Goal: Register for event/course

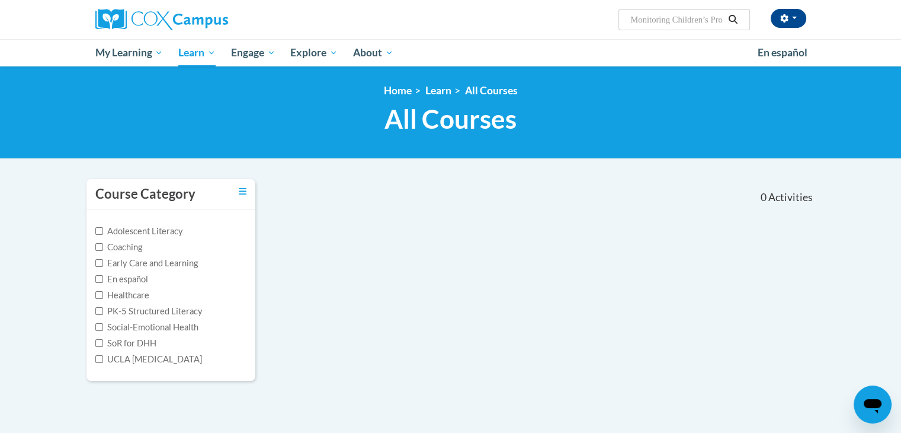
click at [687, 20] on input "Monitoring Children’s Progress in Language" at bounding box center [676, 19] width 95 height 14
paste input "Building World Knowledge"
type input "Monitoring ChiBuilding World Knowledgeldren’s Progress in Language"
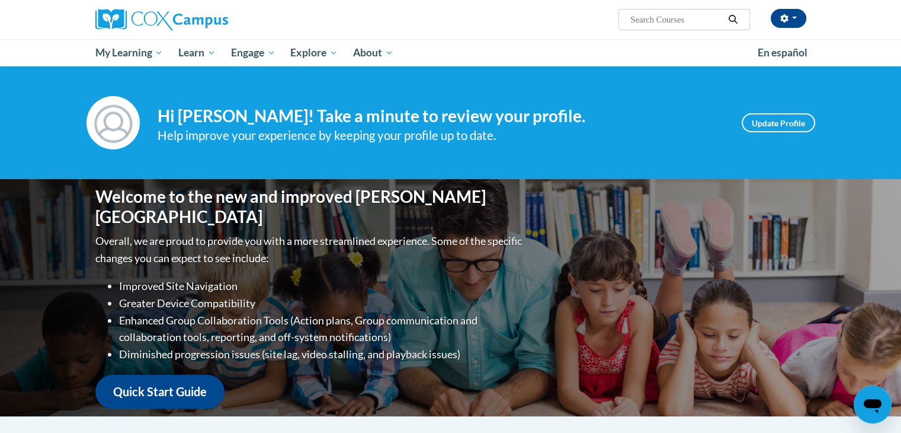
click at [660, 15] on input "Search..." at bounding box center [676, 19] width 95 height 14
paste input "Building World Knowledge"
type input "Building World Knowledge"
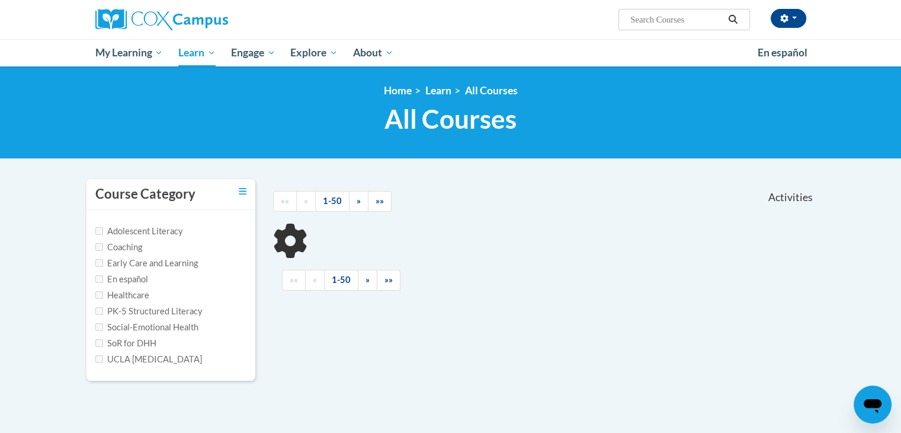
type input "Building World Knowledge"
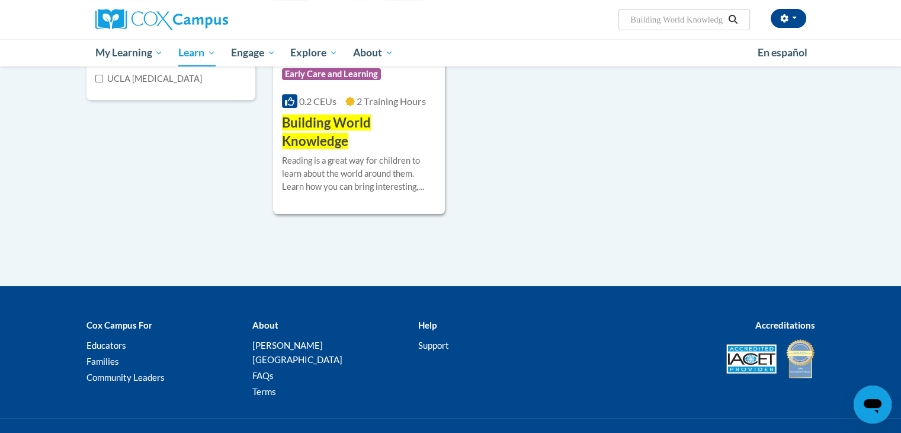
click at [630, 100] on div "Course Category: Early Care and Learning 0.2 CEUs 2 Training Hours COURSE Build…" at bounding box center [544, 74] width 542 height 279
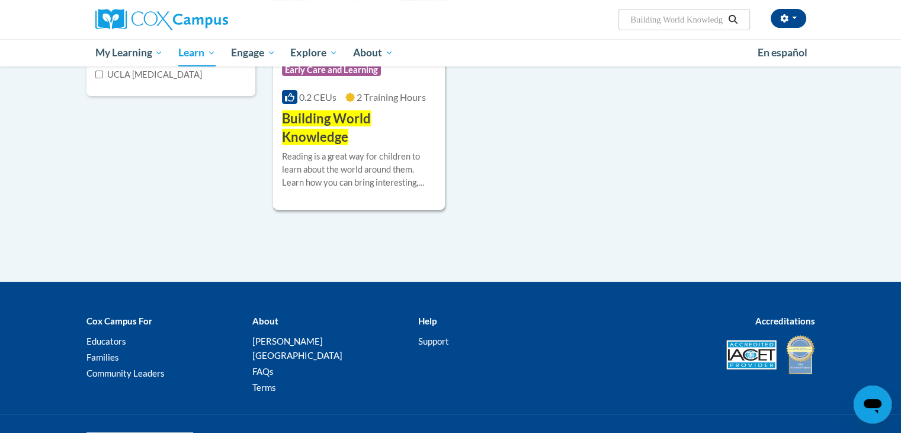
click at [303, 117] on span "Building World Knowledge" at bounding box center [326, 127] width 89 height 34
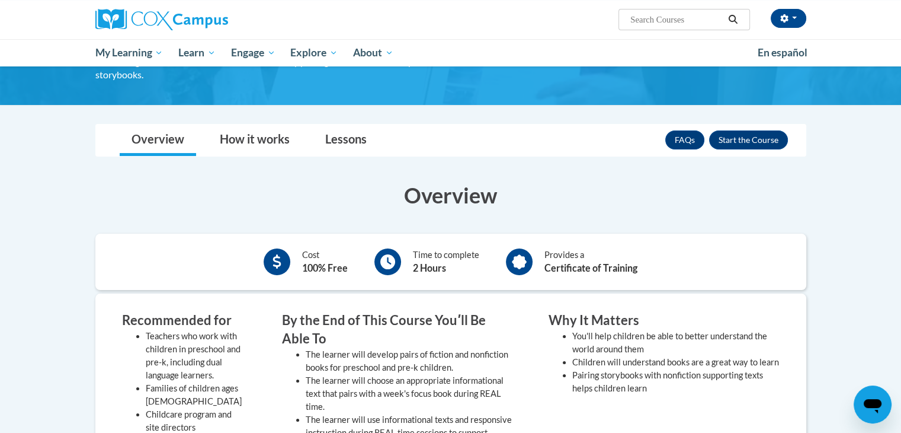
scroll to position [119, 0]
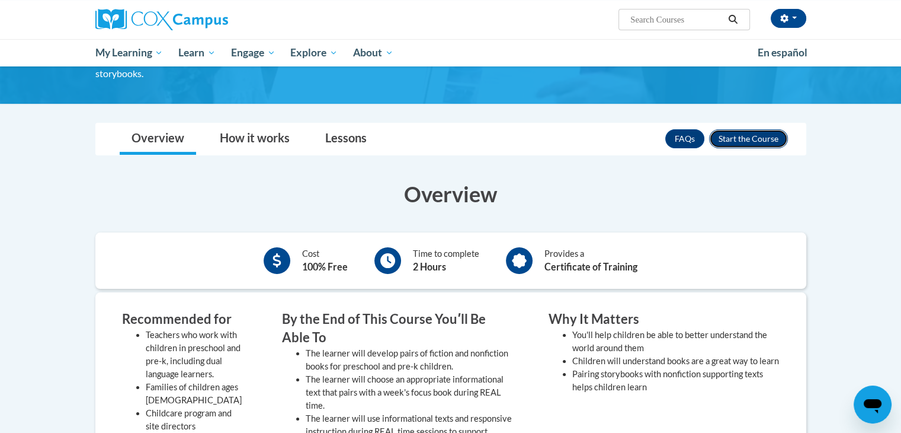
click at [729, 133] on button "Enroll" at bounding box center [748, 138] width 79 height 19
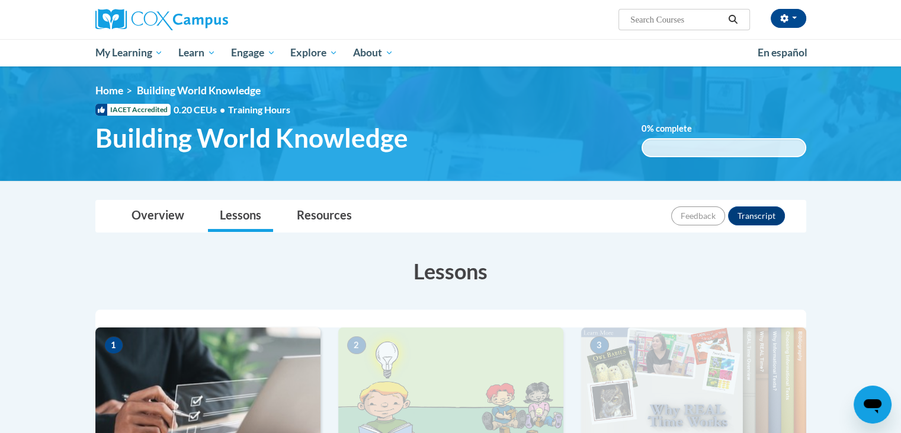
click at [696, 23] on input "Search..." at bounding box center [676, 19] width 95 height 14
paste input "Transforming Story Time"
type input "Transforming Story Time"
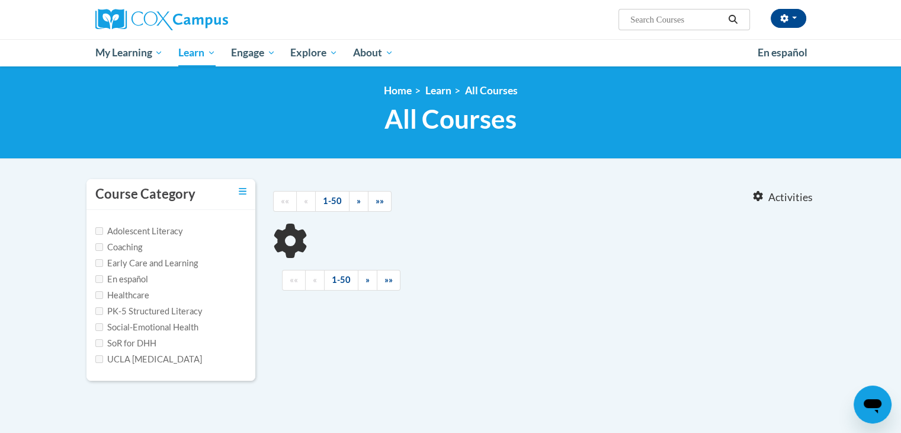
type input "Transforming Story Time"
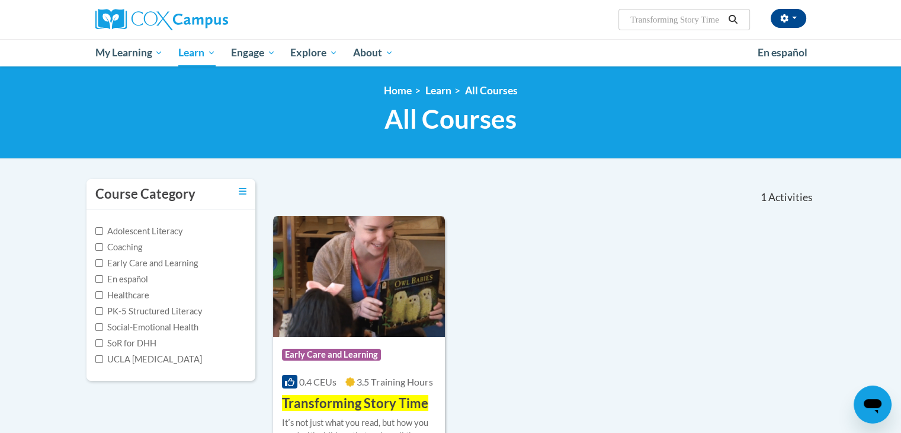
click at [418, 340] on div "Course Category: Early Care and Learning 0.4 CEUs 3.5 Training Hours COURSE Tra…" at bounding box center [359, 375] width 172 height 76
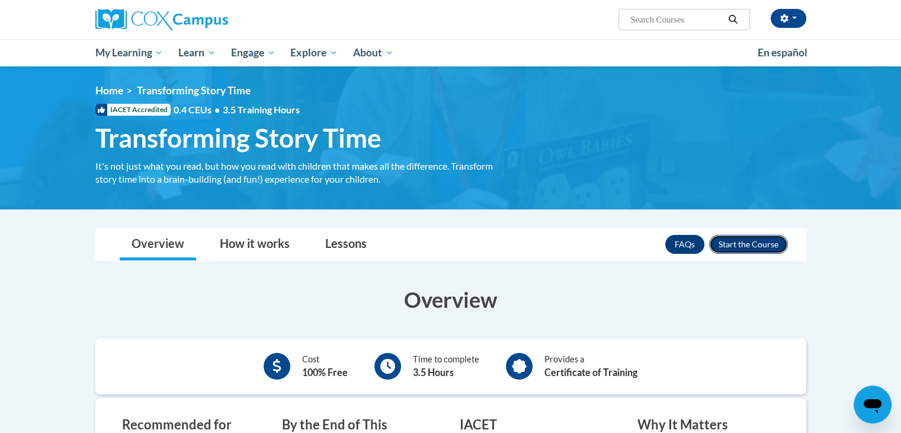
click at [767, 249] on button "Enroll" at bounding box center [748, 244] width 79 height 19
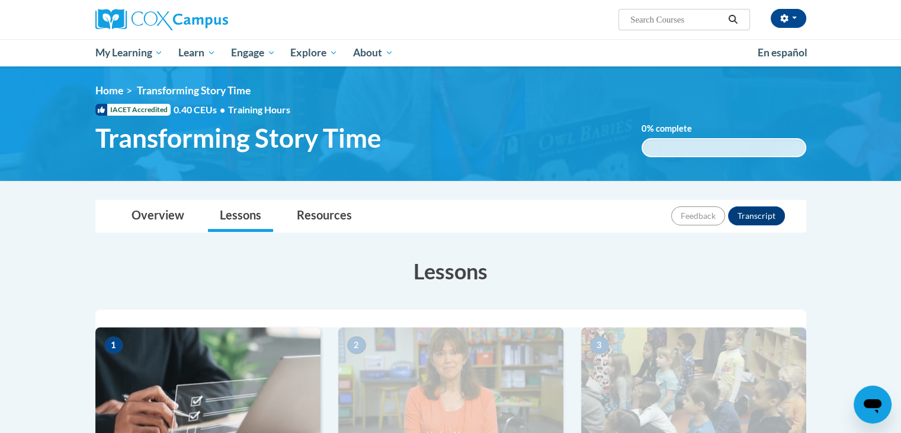
click at [673, 18] on input "Search..." at bounding box center [676, 19] width 95 height 14
paste input "The Power of Language: Preschool/Pre-K"
type input "The Power of Language: Preschool/Pre-K"
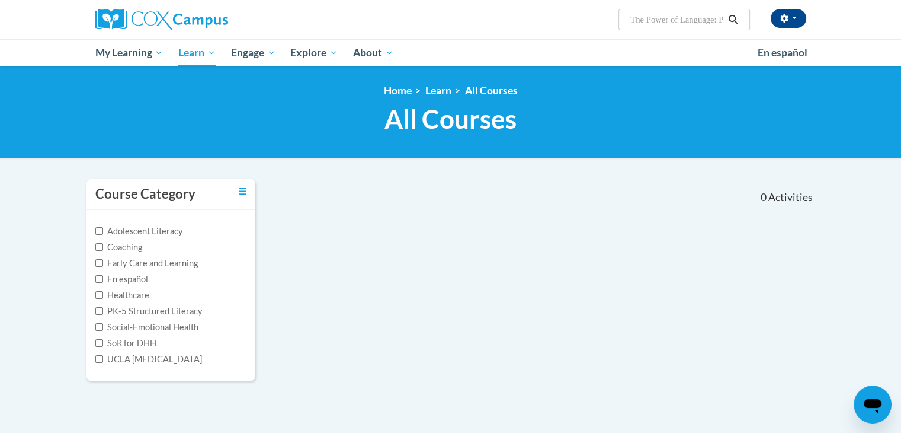
click at [687, 24] on input "The Power of Language: Preschool/Pre-K" at bounding box center [676, 19] width 95 height 14
click at [689, 27] on span "Search Search... The Power of Language: Preschool/Pre-K" at bounding box center [684, 19] width 131 height 21
click at [718, 22] on input "The Power of Language: Preschool/Pre-K" at bounding box center [676, 19] width 95 height 14
type input "K"
paste input "The Power of Language: Preschool"
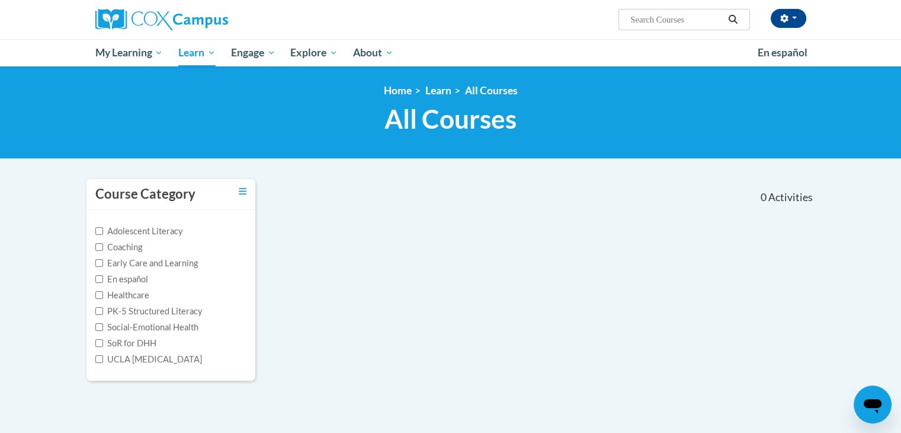
type input "The Power of Language: Preschool"
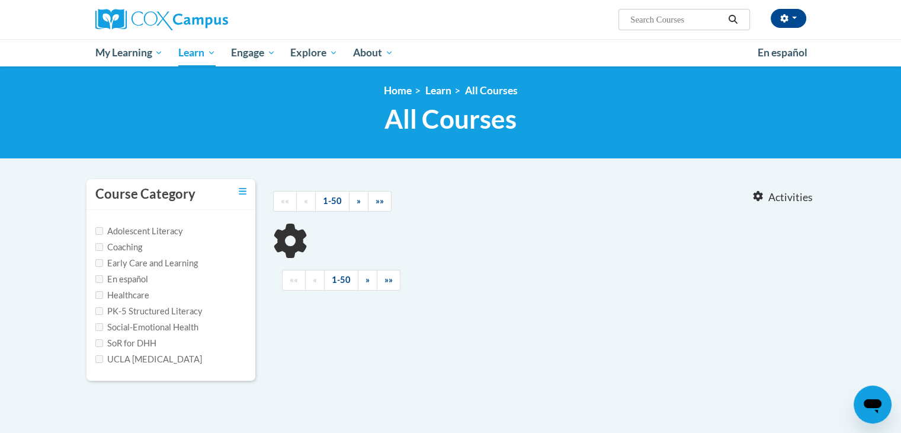
type input "The Power of Language: Preschool"
click at [723, 134] on h1 "All Courses All Courses" at bounding box center [451, 118] width 729 height 31
